Goal: Task Accomplishment & Management: Manage account settings

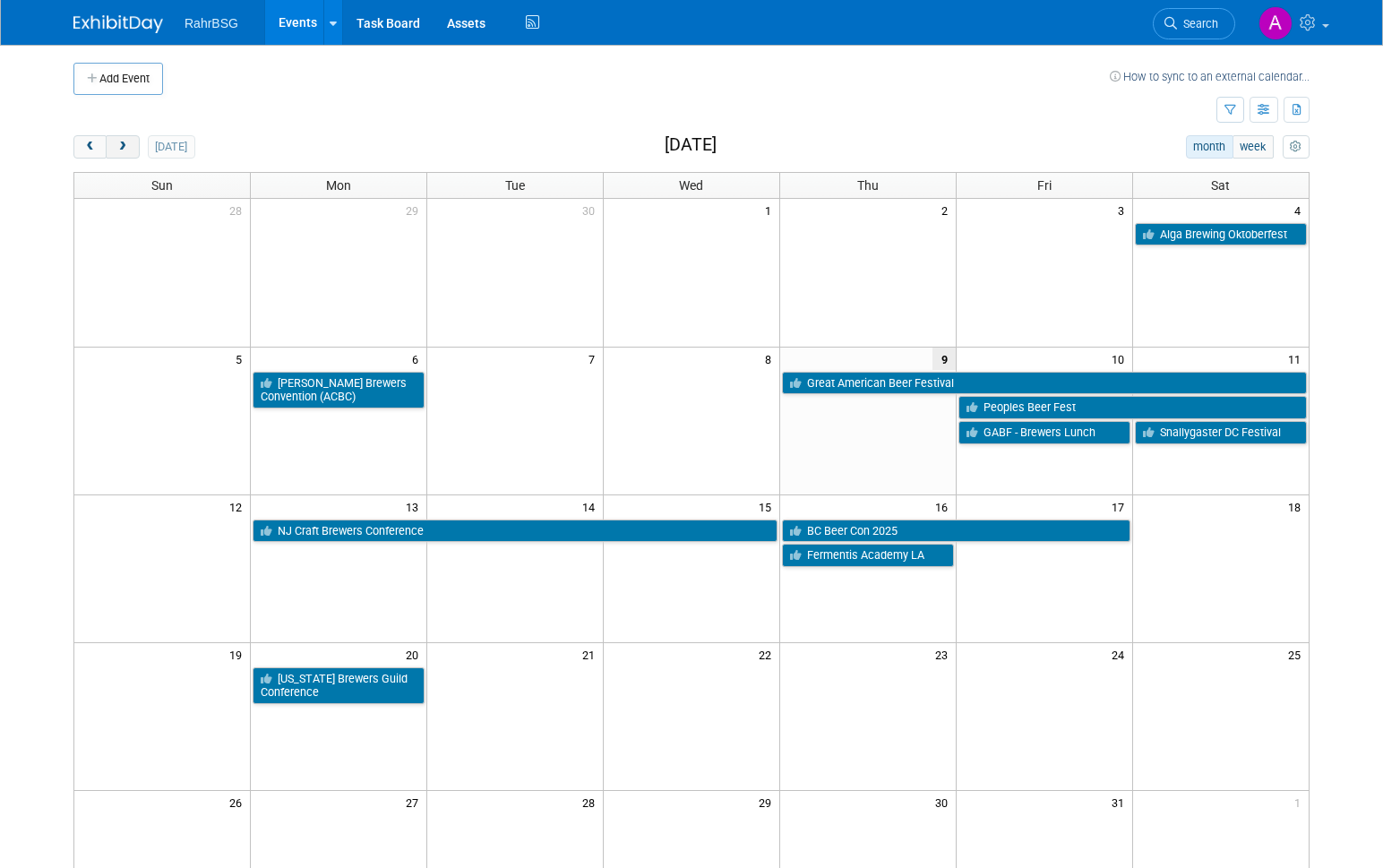
click at [127, 149] on span "next" at bounding box center [122, 147] width 14 height 12
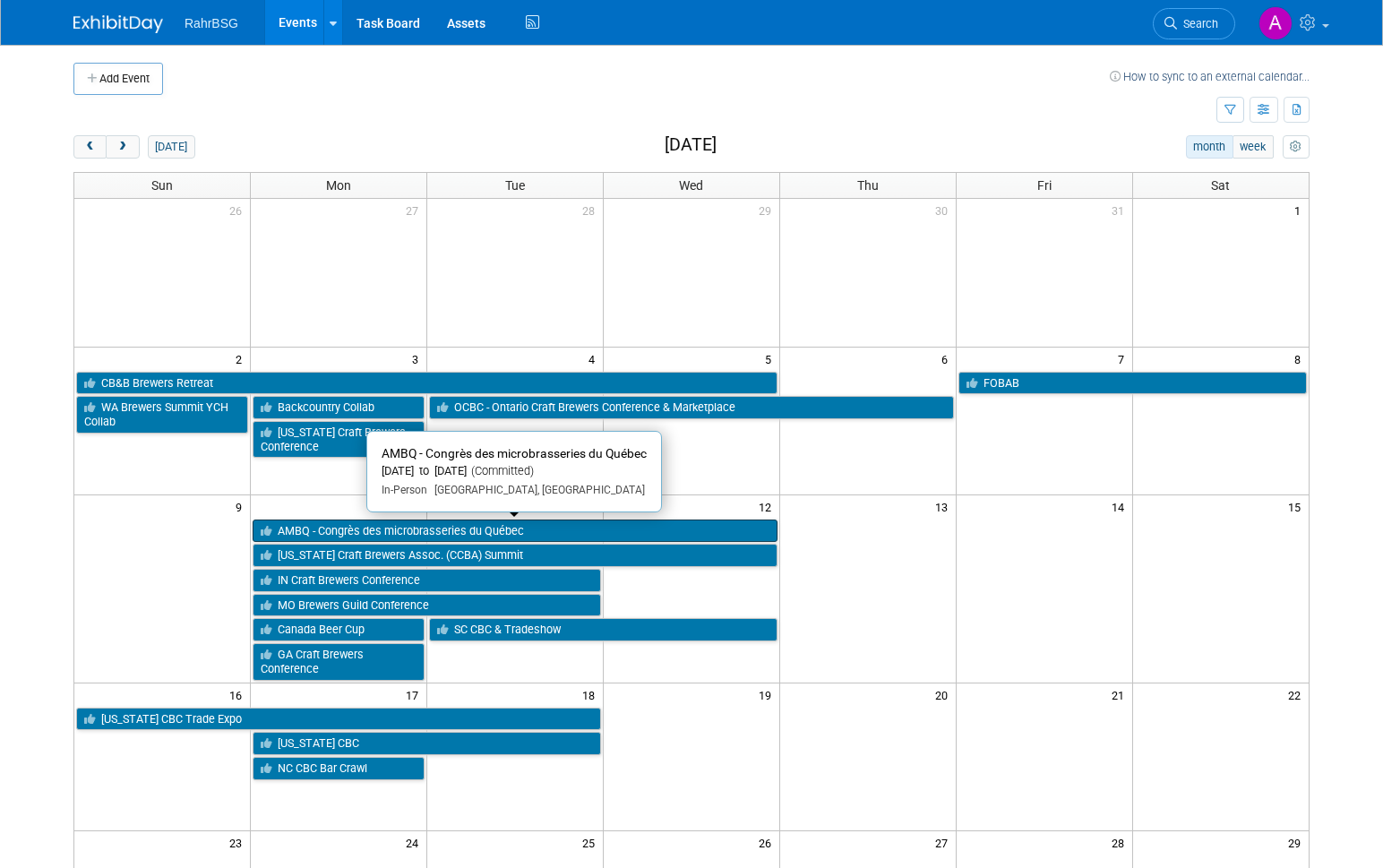
click at [349, 530] on link "AMBQ - Congrès des microbrasseries du Québec" at bounding box center [515, 531] width 525 height 23
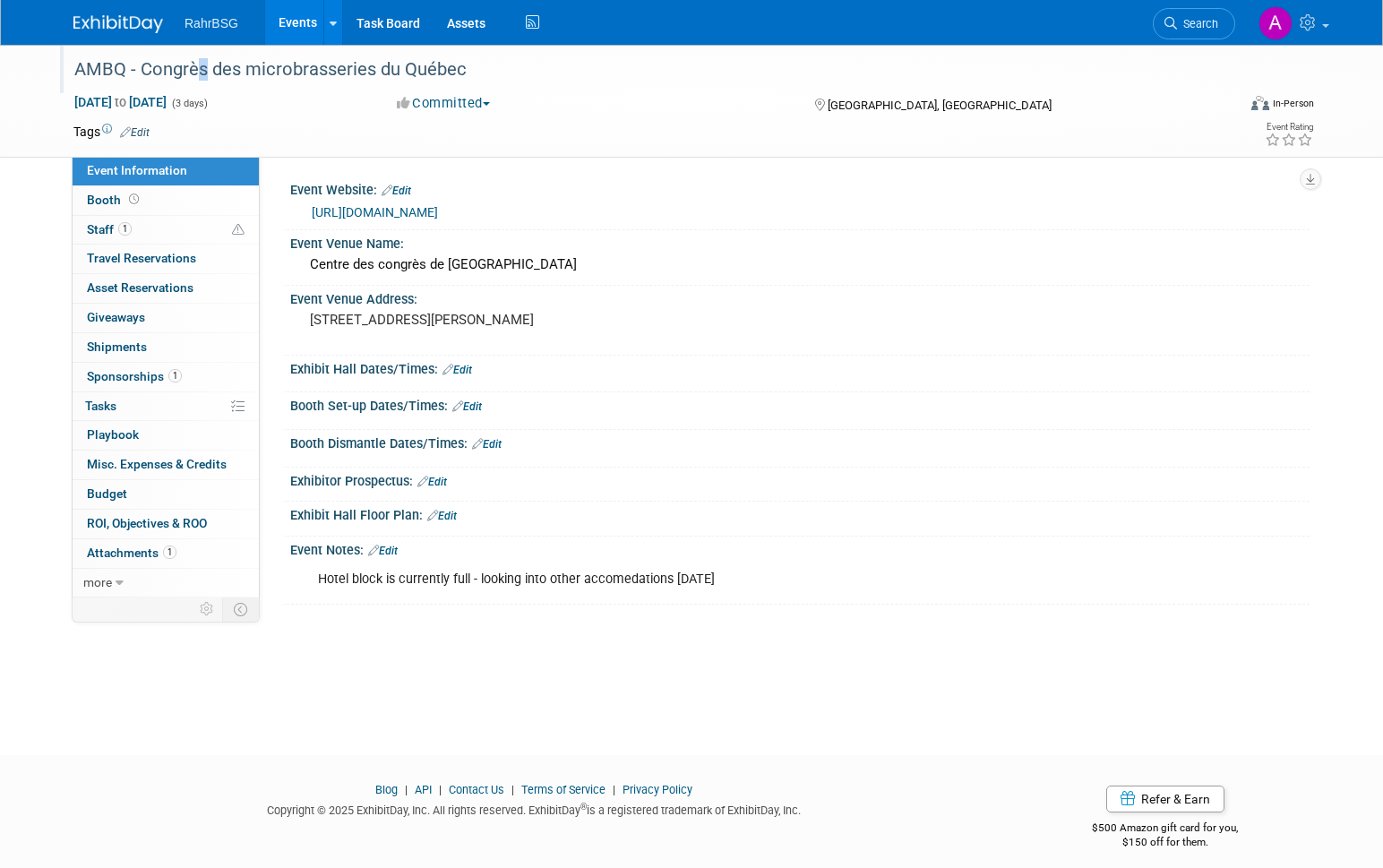
click at [189, 67] on div "AMBQ - Congrès des microbrasseries du Québec" at bounding box center [638, 69] width 1140 height 32
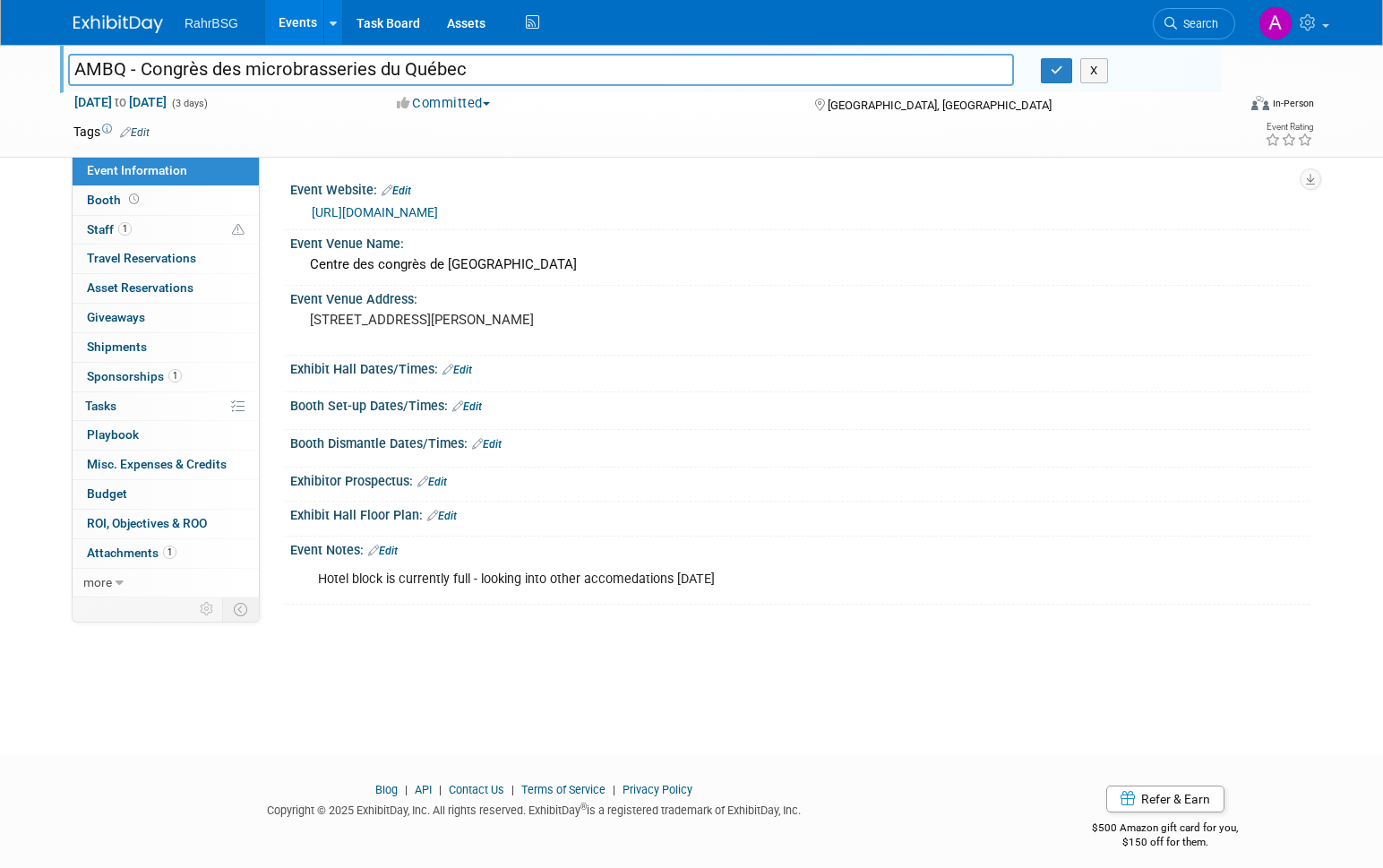
click at [190, 67] on input "AMBQ - Congrès des microbrasseries du Québec" at bounding box center [541, 69] width 946 height 31
drag, startPoint x: 419, startPoint y: 50, endPoint x: 481, endPoint y: 64, distance: 63.6
click at [419, 51] on div at bounding box center [645, 52] width 1154 height 15
drag, startPoint x: 475, startPoint y: 71, endPoint x: 157, endPoint y: 72, distance: 318.0
click at [152, 72] on input "AMBQ - Congrès des microbrasseries du Québec" at bounding box center [541, 69] width 946 height 31
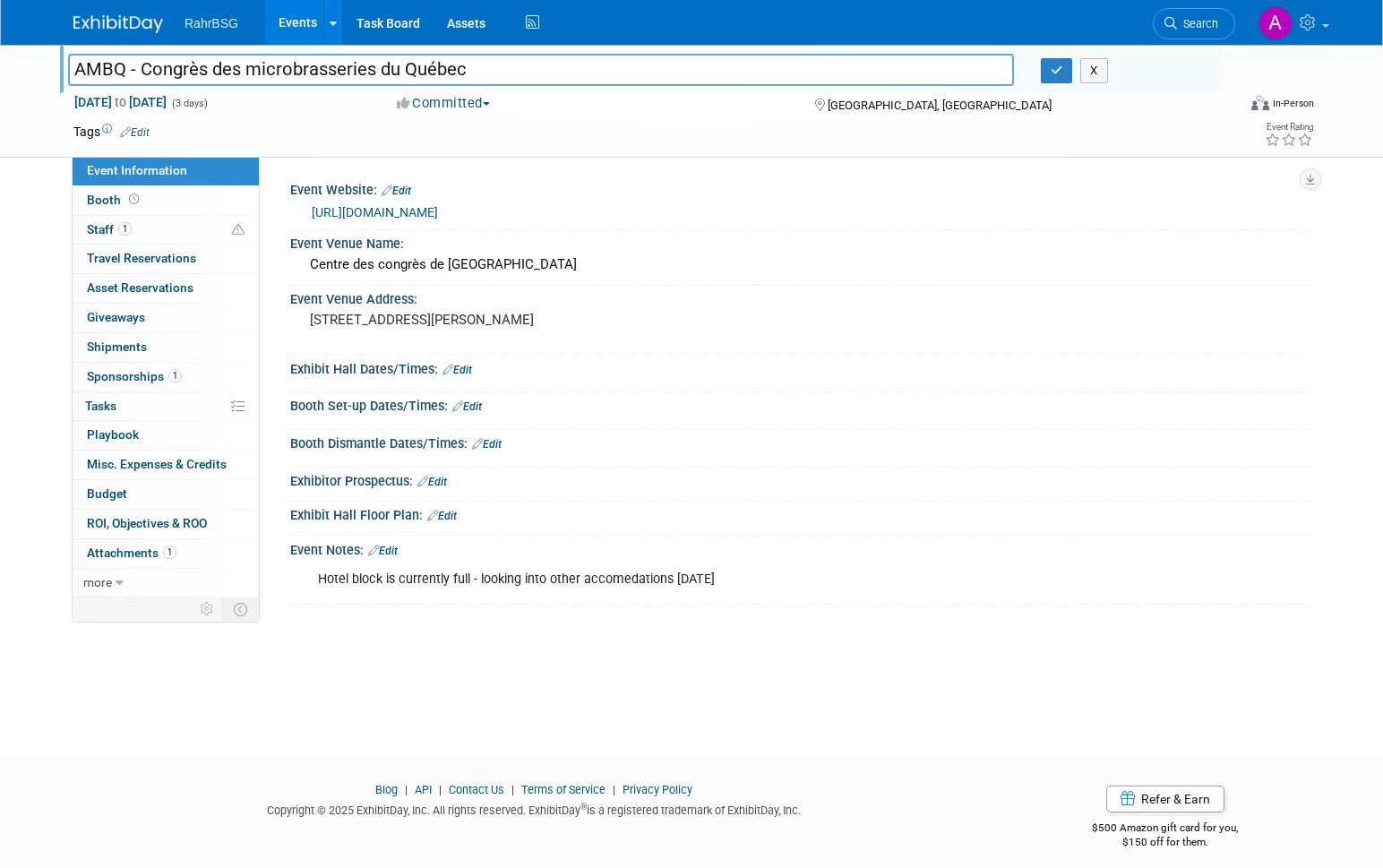
click at [192, 75] on input "AMBQ - Congrès des microbrasseries du Québec" at bounding box center [541, 69] width 946 height 31
drag, startPoint x: 395, startPoint y: 62, endPoint x: 483, endPoint y: 72, distance: 88.6
click at [399, 64] on input "AMBQ - Congrès des microbrasseries du Québec" at bounding box center [541, 69] width 946 height 31
drag, startPoint x: 472, startPoint y: 70, endPoint x: 141, endPoint y: 72, distance: 331.0
click at [141, 72] on input "AMBQ - Congrès des microbrasseries du Québec" at bounding box center [541, 69] width 946 height 31
